Goal: Information Seeking & Learning: Learn about a topic

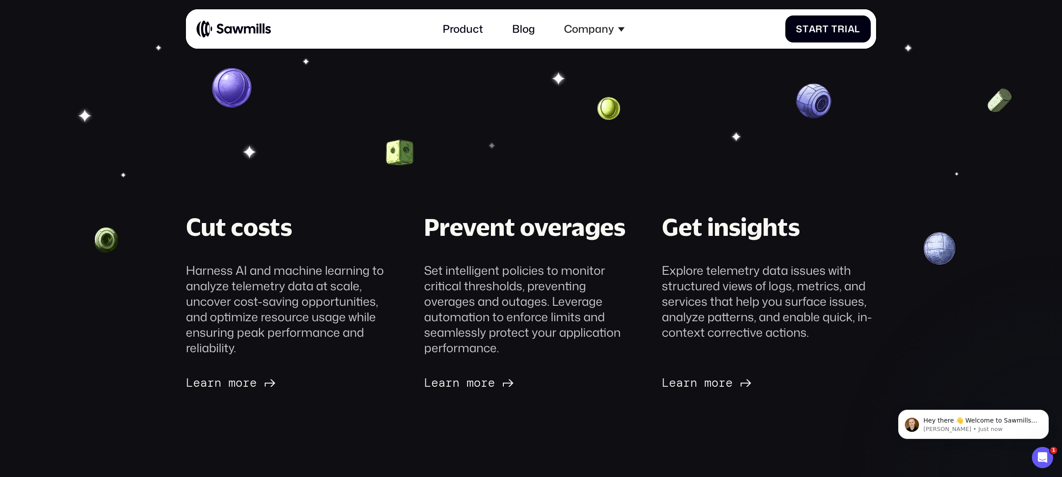
scroll to position [58, 0]
click at [470, 34] on link "Product" at bounding box center [463, 29] width 56 height 29
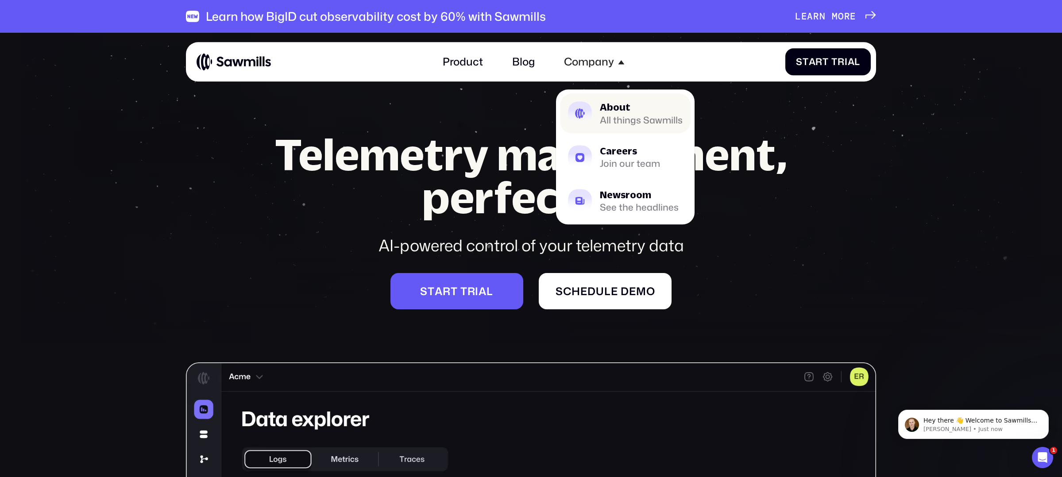
click at [620, 109] on div "About" at bounding box center [641, 107] width 83 height 10
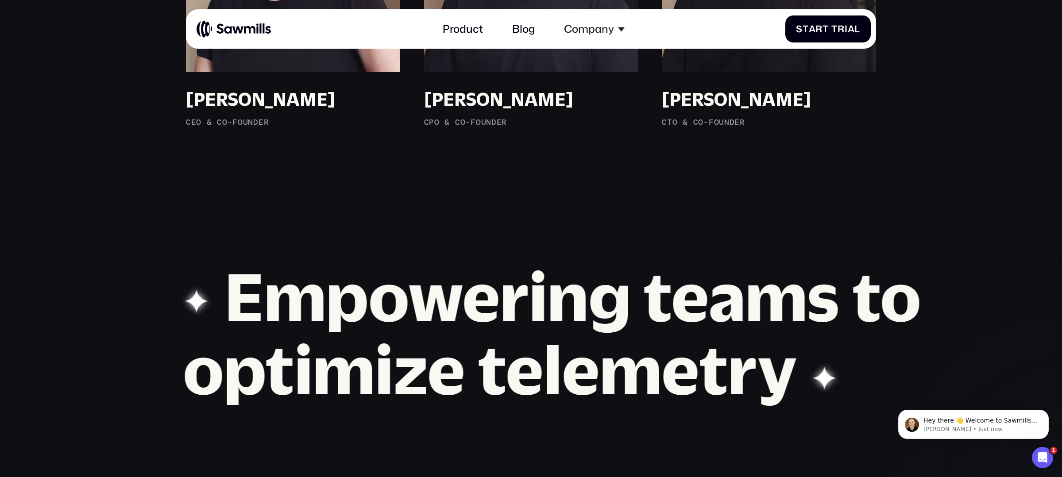
scroll to position [1179, 0]
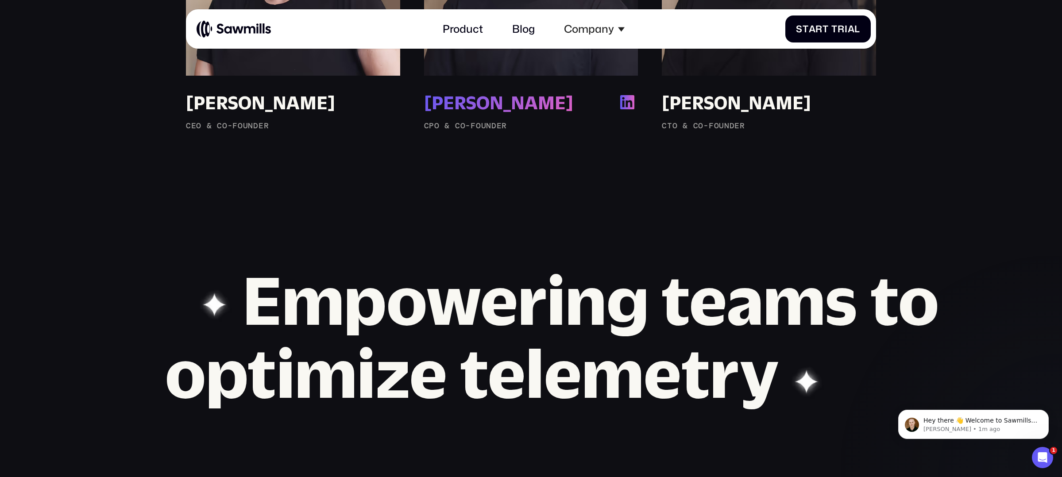
click at [487, 104] on div "[PERSON_NAME]" at bounding box center [498, 103] width 149 height 22
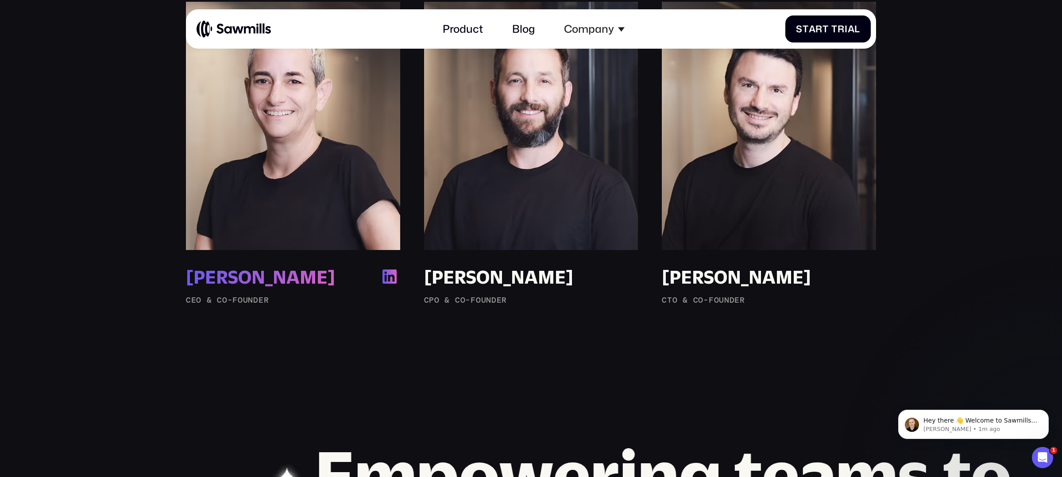
scroll to position [996, 0]
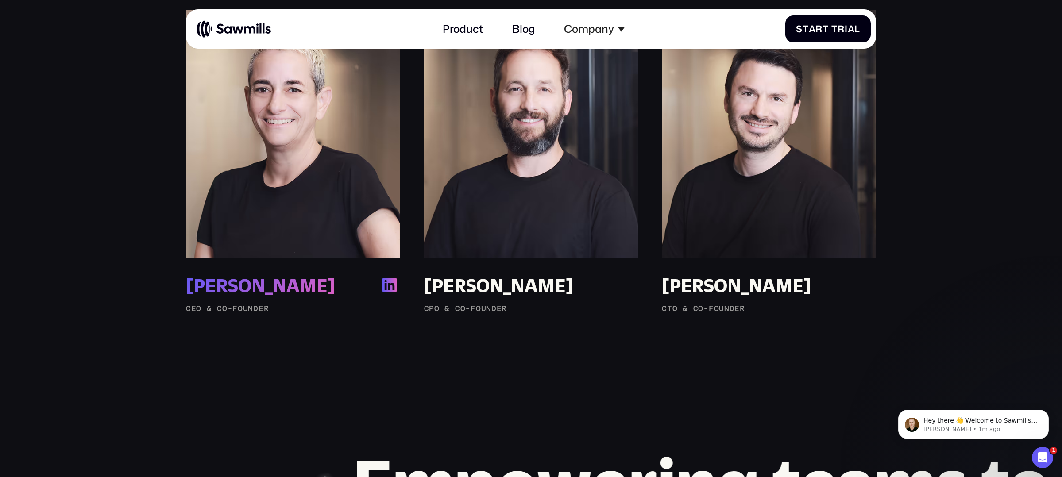
click at [244, 268] on link "[PERSON_NAME] [PERSON_NAME] CEO & Co-Founder" at bounding box center [293, 162] width 214 height 304
